Goal: Information Seeking & Learning: Learn about a topic

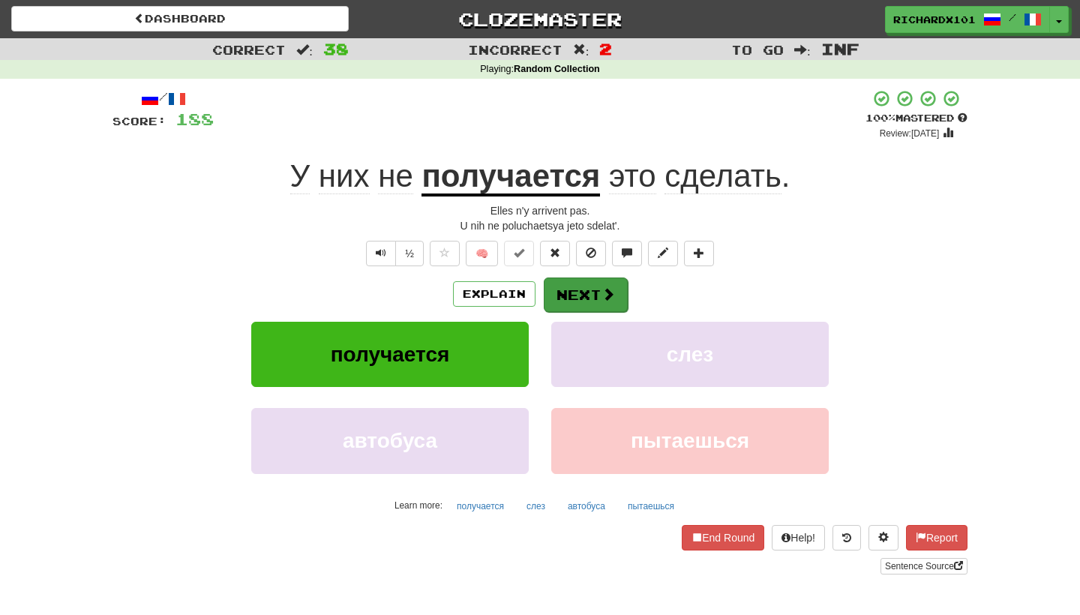
click at [576, 292] on button "Next" at bounding box center [586, 294] width 84 height 34
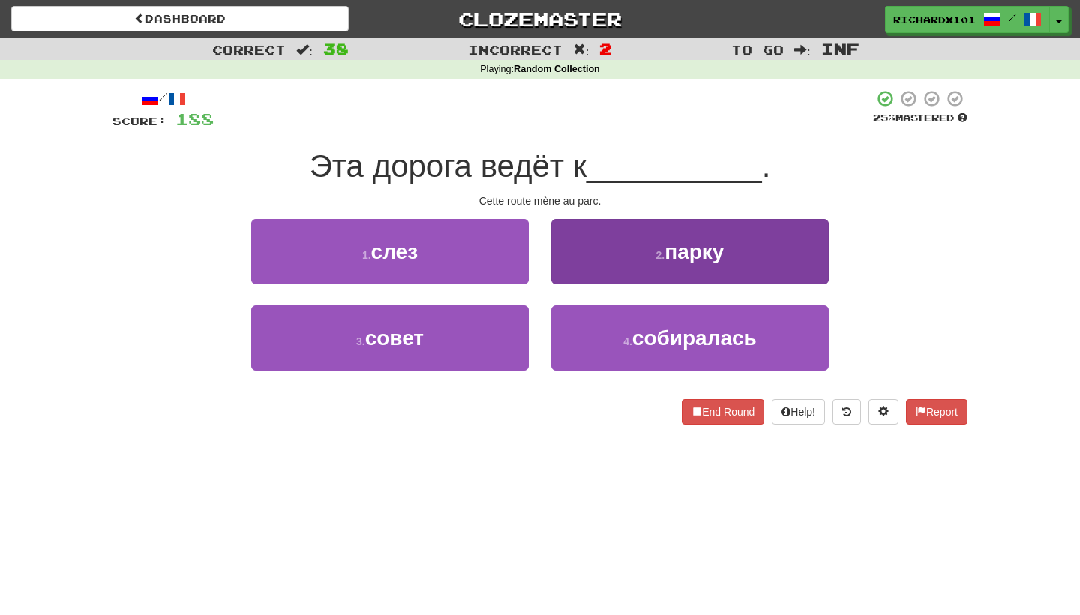
click at [588, 249] on button "2 . парку" at bounding box center [689, 251] width 277 height 65
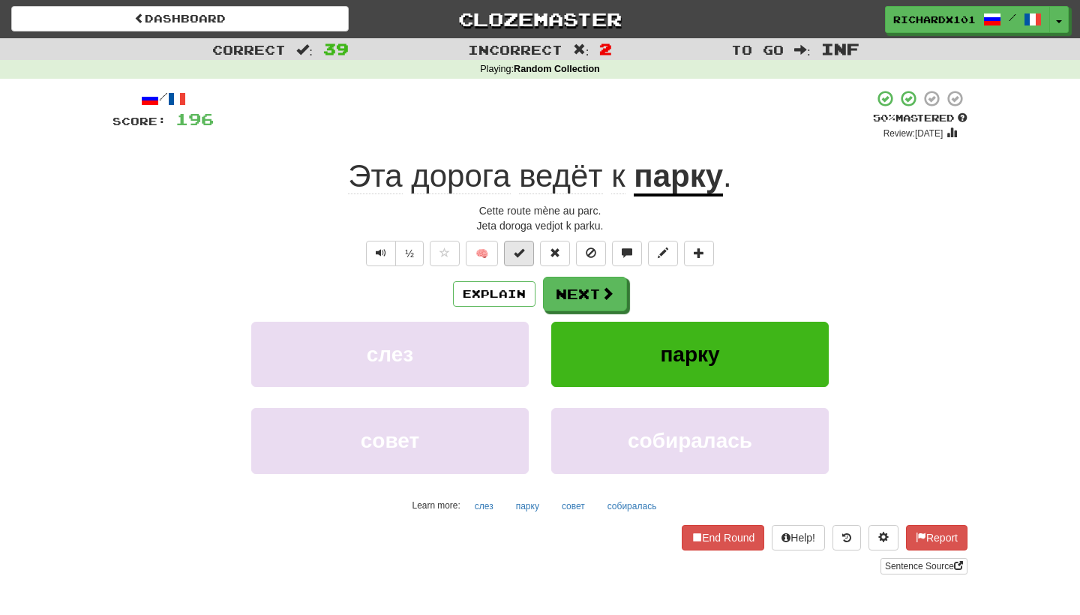
click at [517, 247] on span at bounding box center [519, 252] width 10 height 10
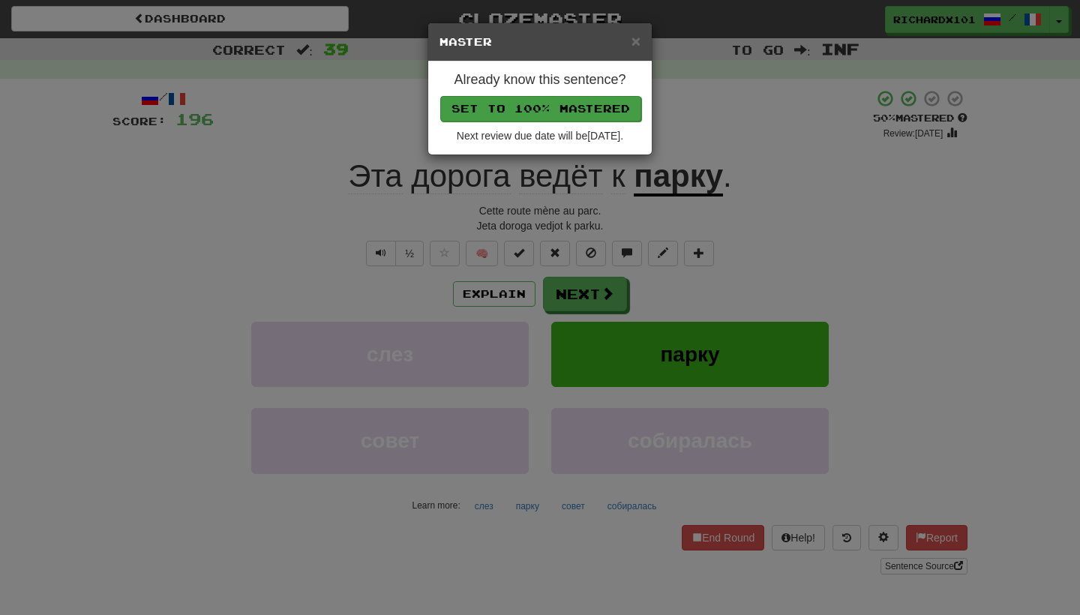
click at [556, 101] on button "Set to 100% Mastered" at bounding box center [540, 108] width 201 height 25
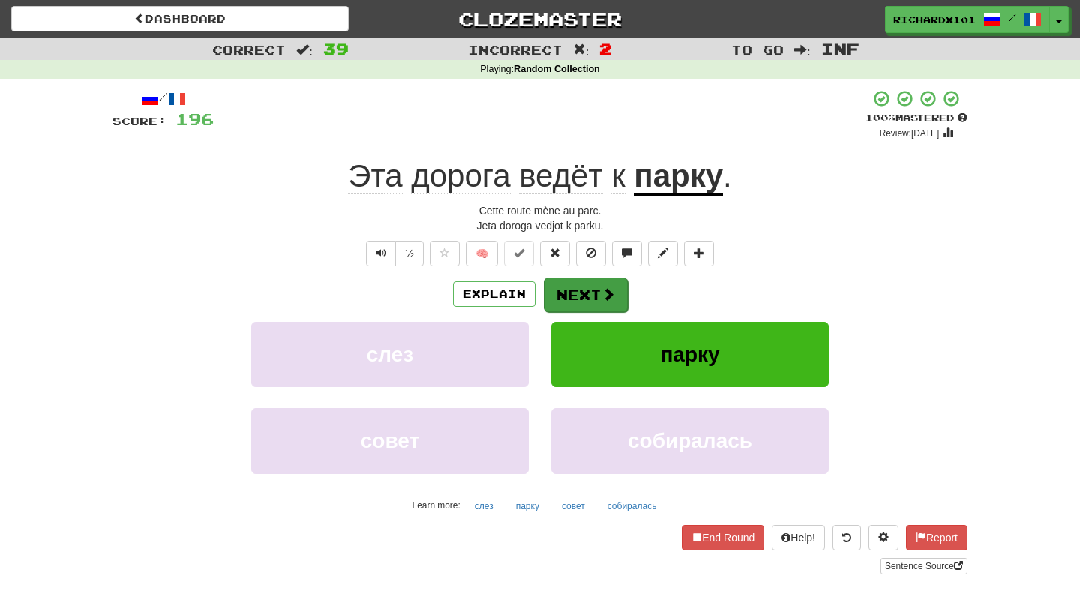
click at [583, 292] on button "Next" at bounding box center [586, 294] width 84 height 34
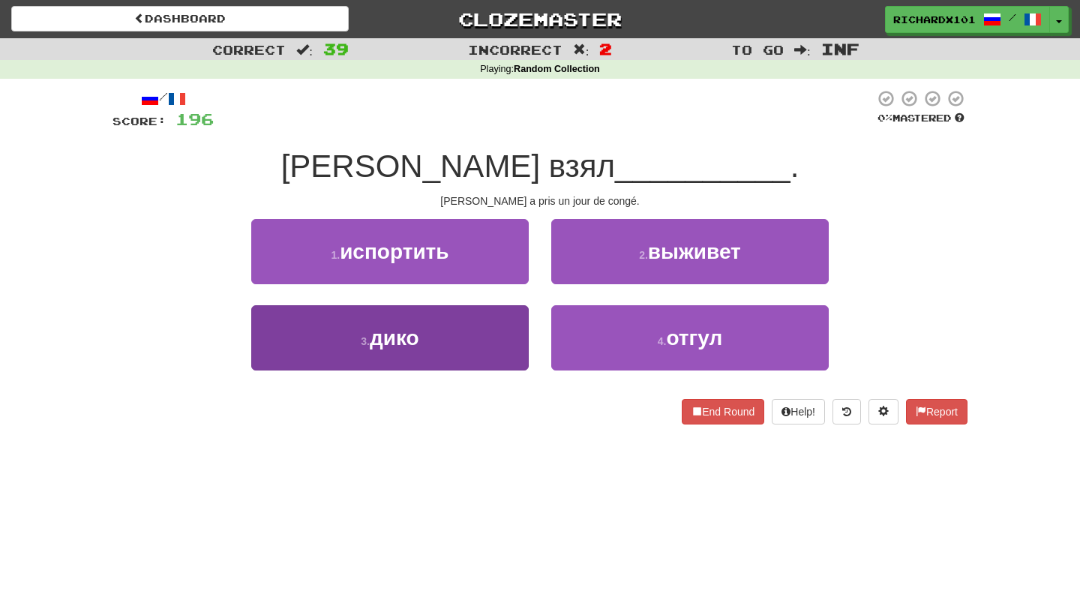
click at [510, 328] on button "3 . дико" at bounding box center [389, 337] width 277 height 65
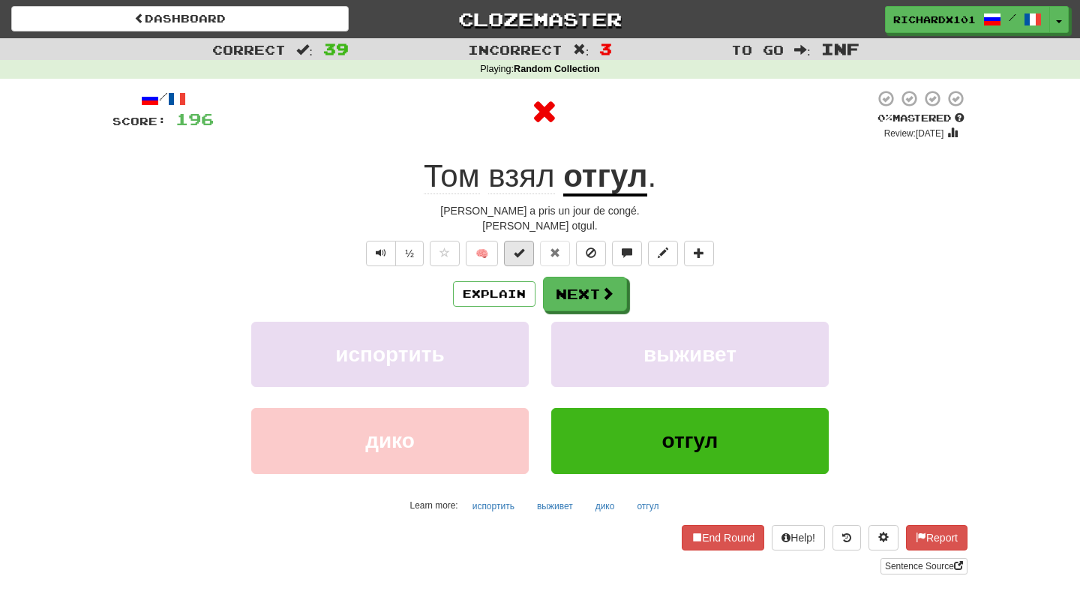
click at [523, 247] on span at bounding box center [519, 252] width 10 height 10
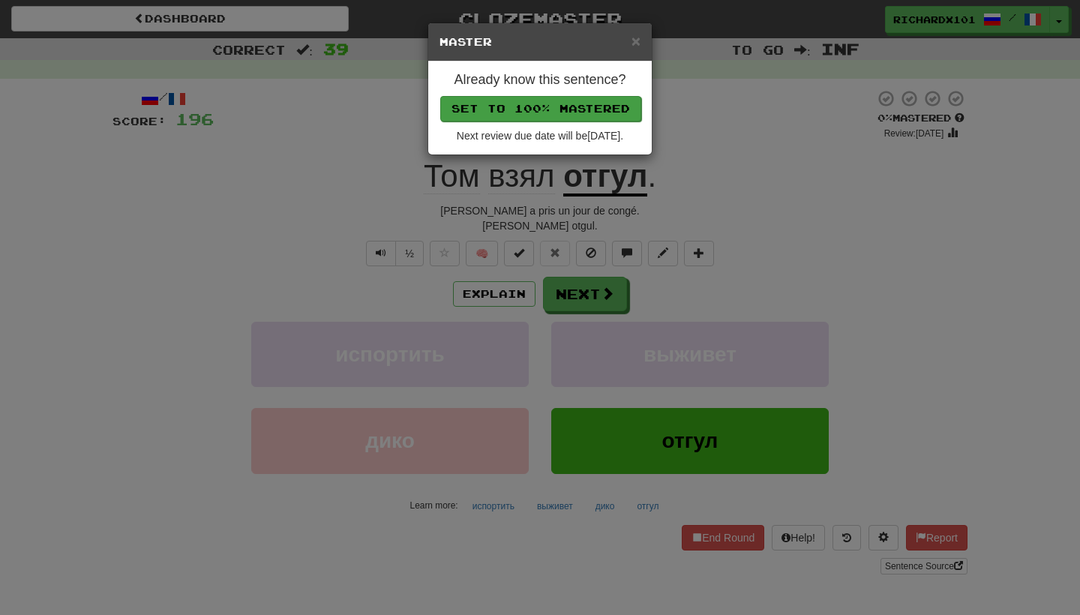
click at [545, 112] on button "Set to 100% Mastered" at bounding box center [540, 108] width 201 height 25
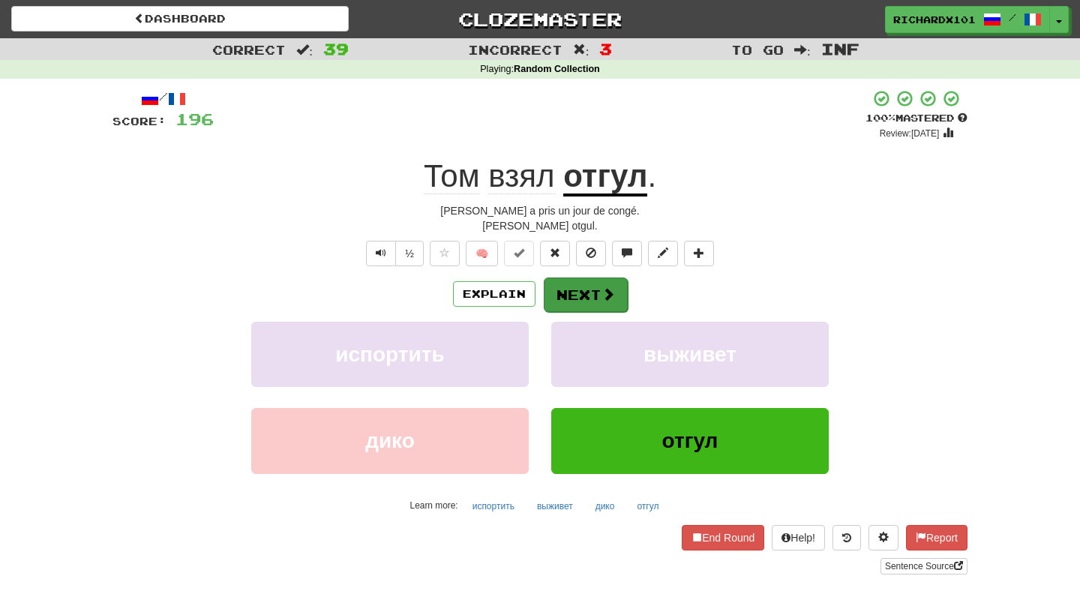
click at [572, 290] on button "Next" at bounding box center [586, 294] width 84 height 34
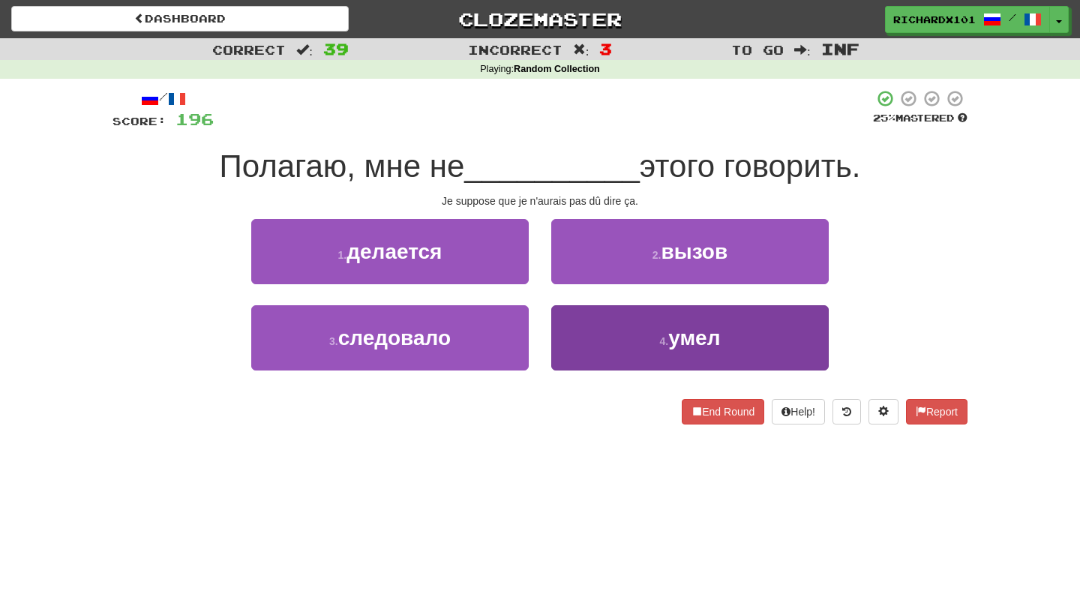
click at [586, 331] on button "4 . умел" at bounding box center [689, 337] width 277 height 65
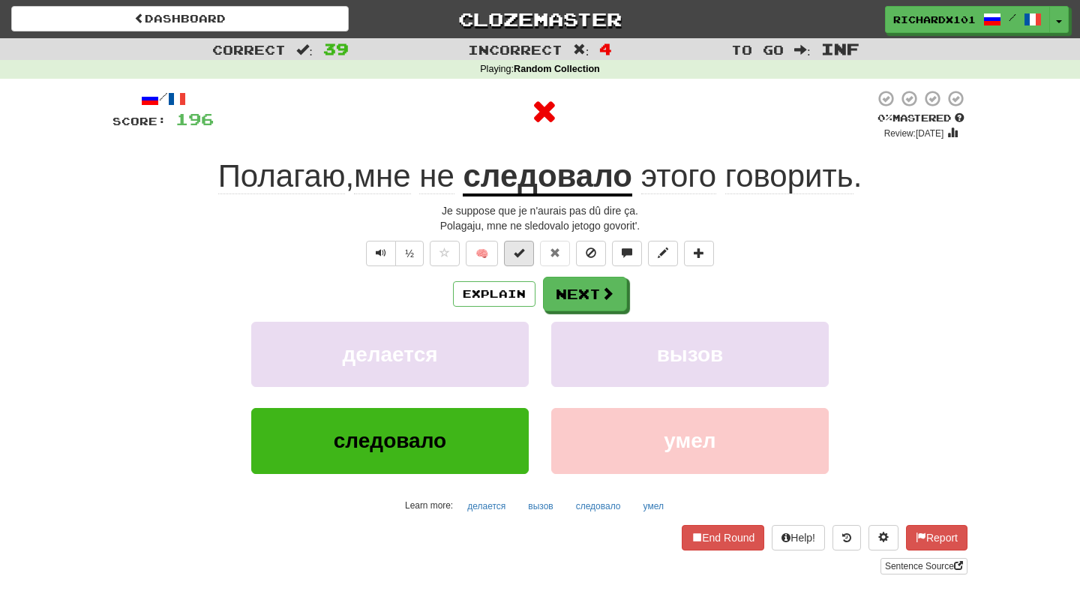
click at [529, 247] on button at bounding box center [519, 253] width 30 height 25
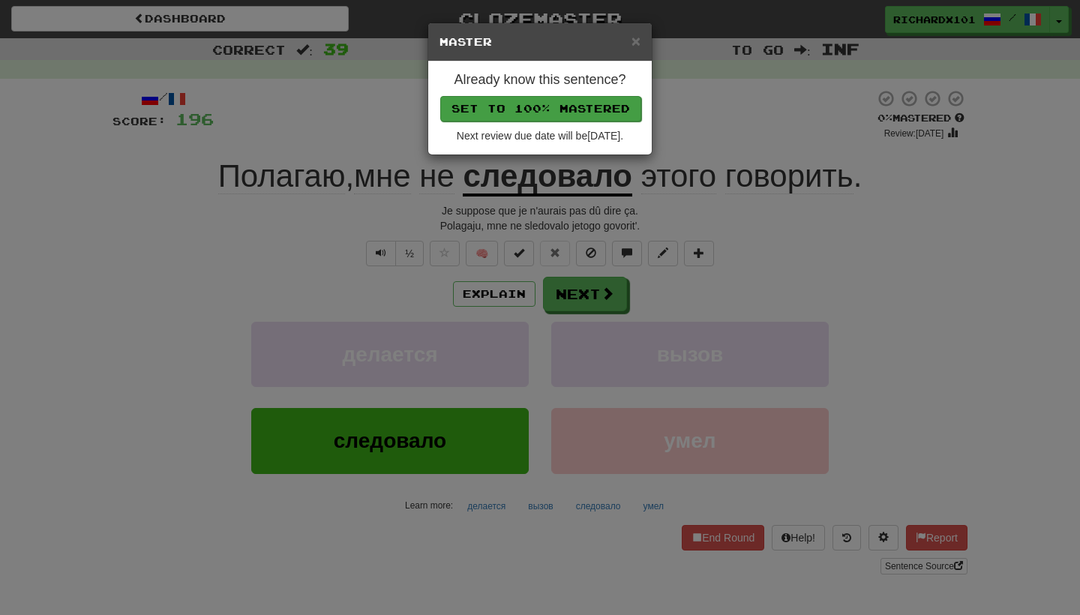
click at [535, 106] on button "Set to 100% Mastered" at bounding box center [540, 108] width 201 height 25
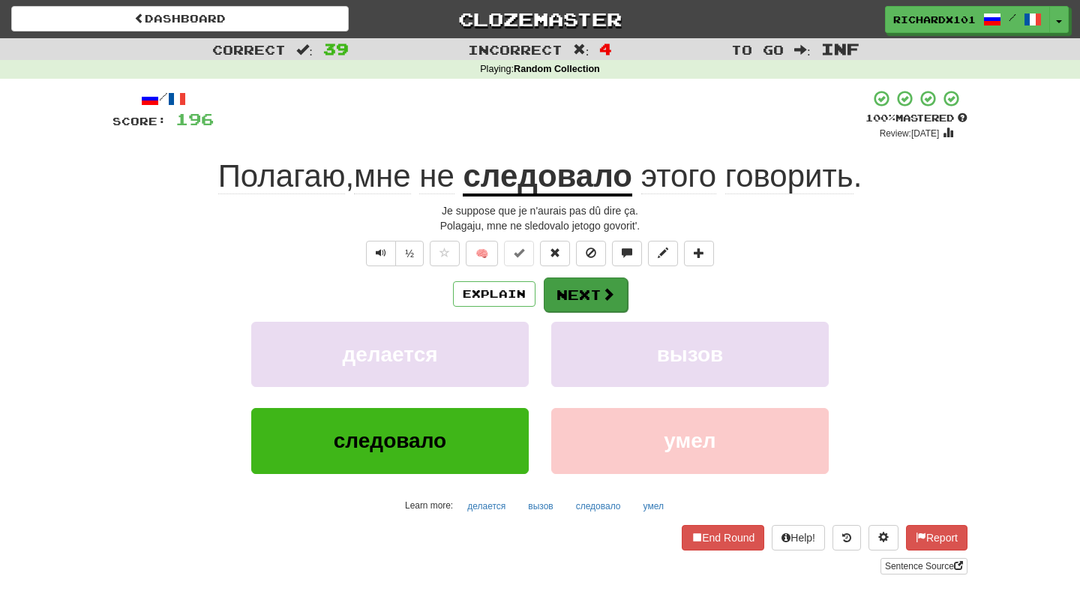
click at [573, 290] on button "Next" at bounding box center [586, 294] width 84 height 34
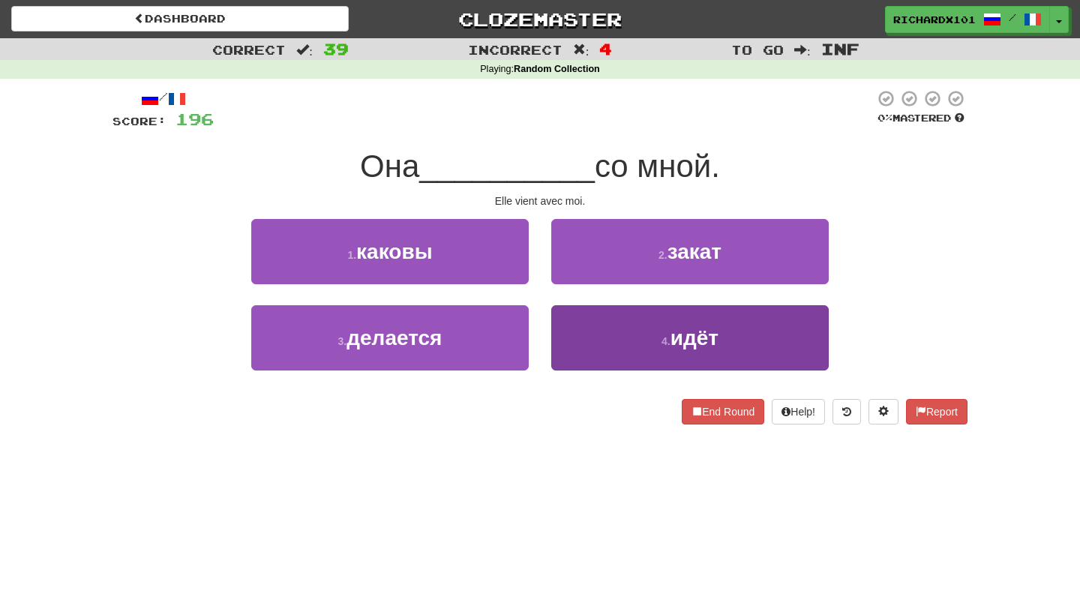
click at [597, 346] on button "4 . идёт" at bounding box center [689, 337] width 277 height 65
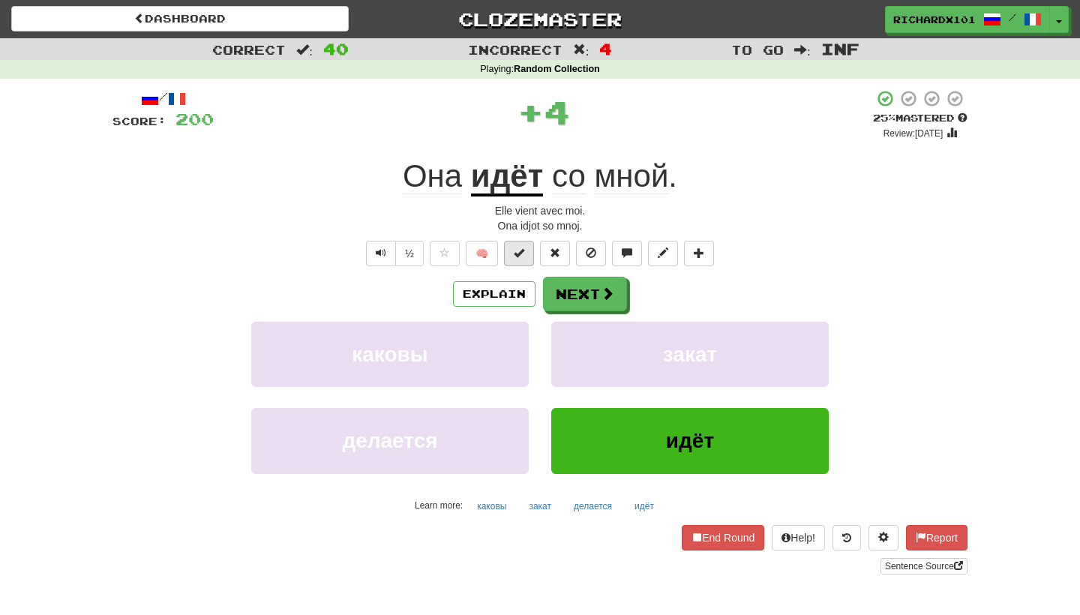
click at [529, 251] on button at bounding box center [519, 253] width 30 height 25
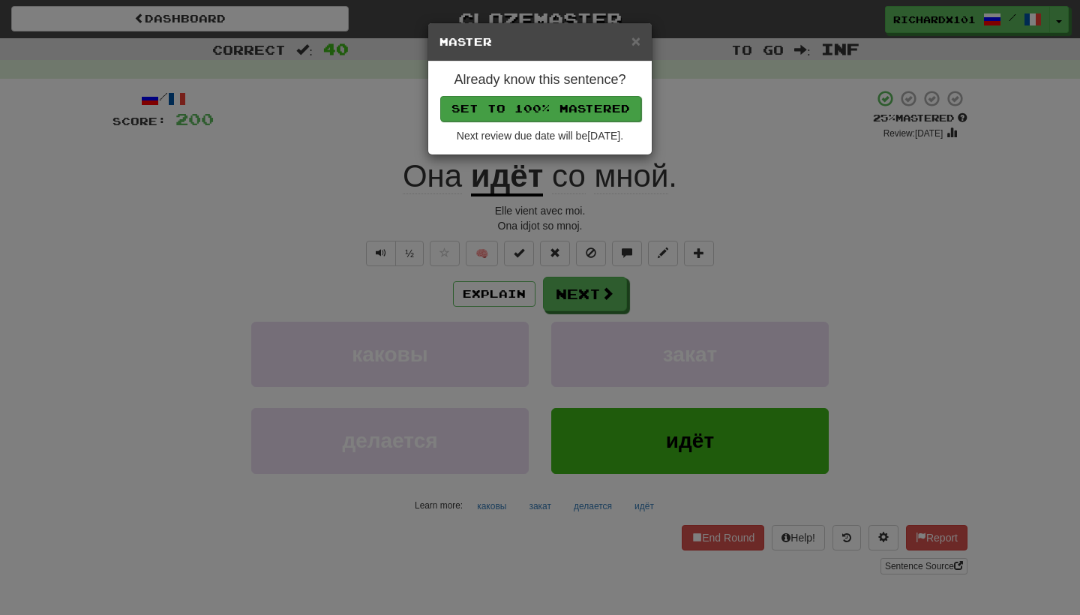
click at [557, 101] on button "Set to 100% Mastered" at bounding box center [540, 108] width 201 height 25
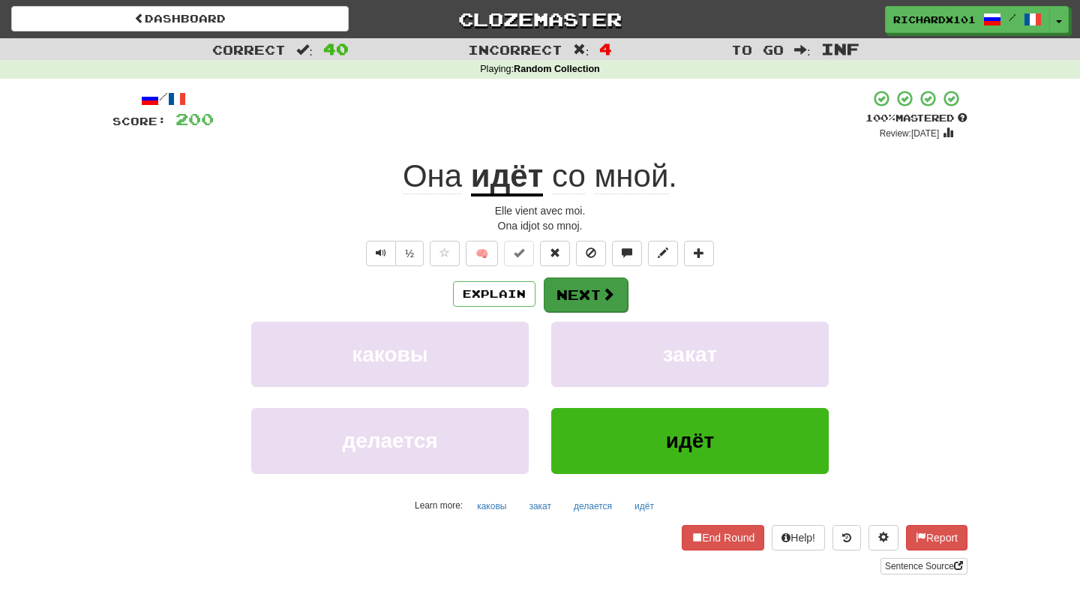
click at [608, 292] on span at bounding box center [607, 293] width 13 height 13
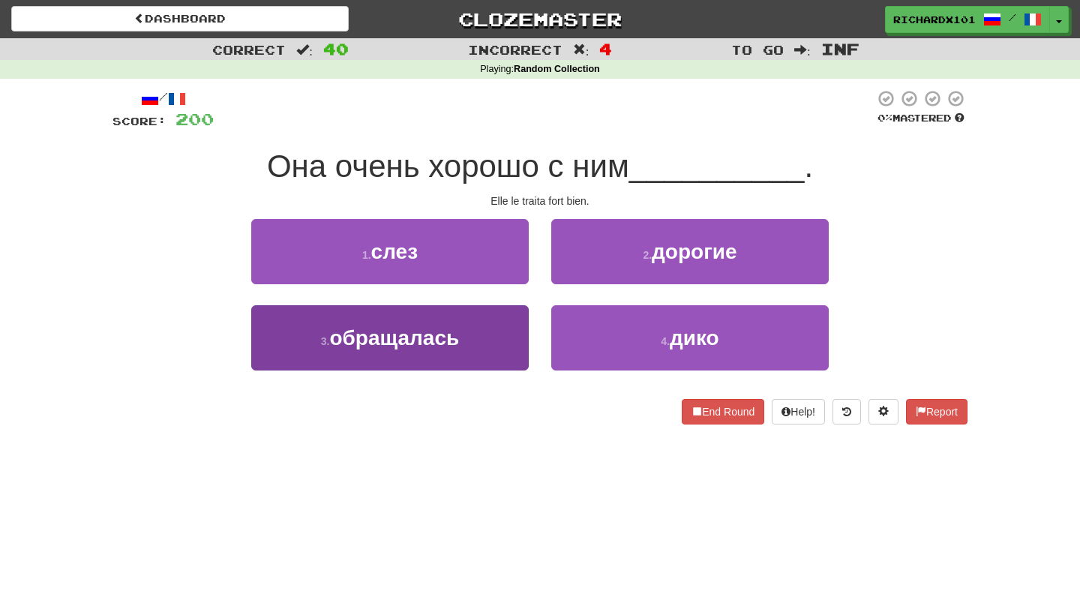
click at [514, 356] on button "3 . обращалась" at bounding box center [389, 337] width 277 height 65
